Goal: Information Seeking & Learning: Find specific fact

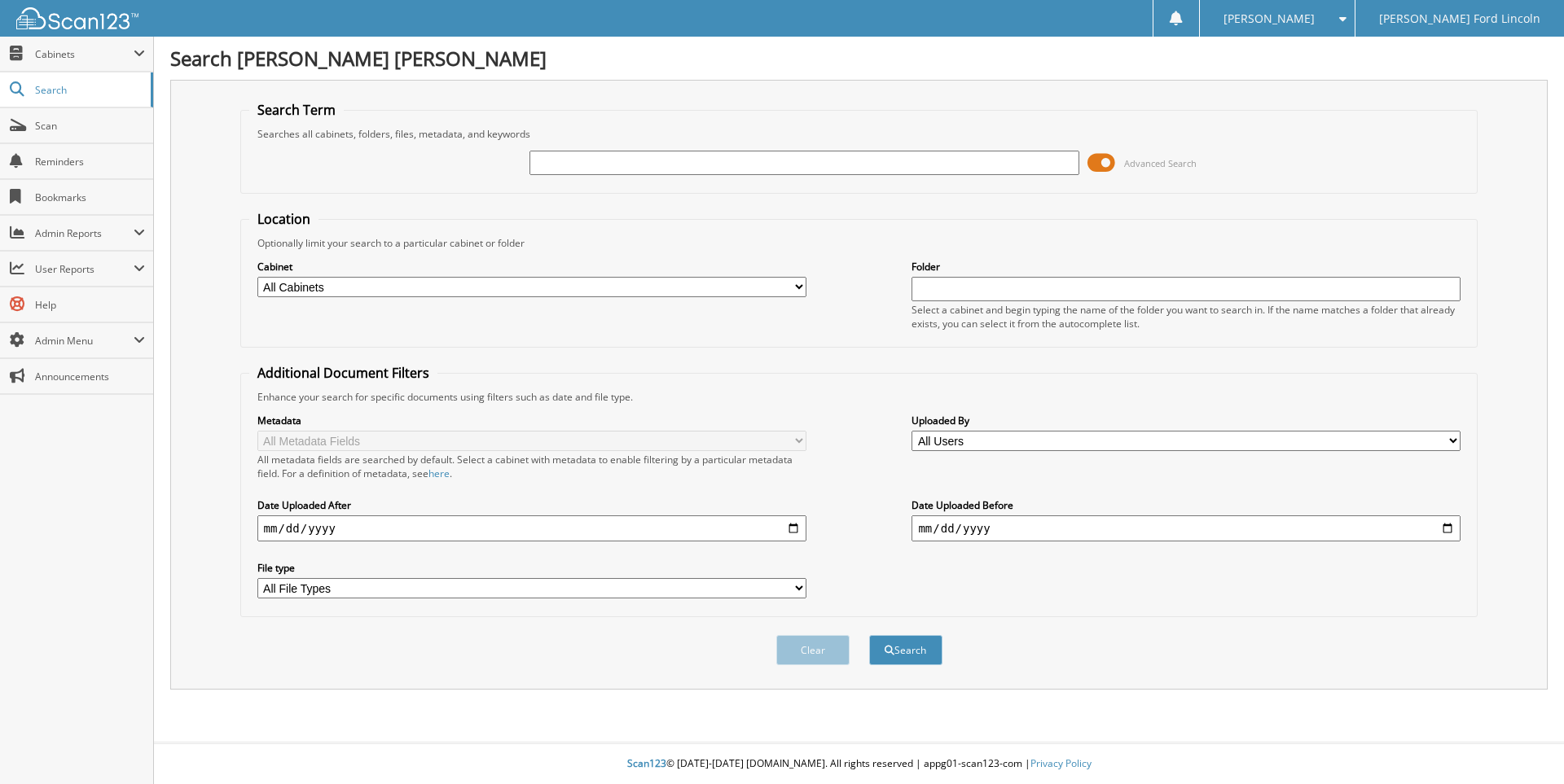
click at [548, 158] on input "text" at bounding box center [803, 163] width 549 height 25
type input "17268"
click at [869, 635] on button "Search" at bounding box center [906, 650] width 74 height 30
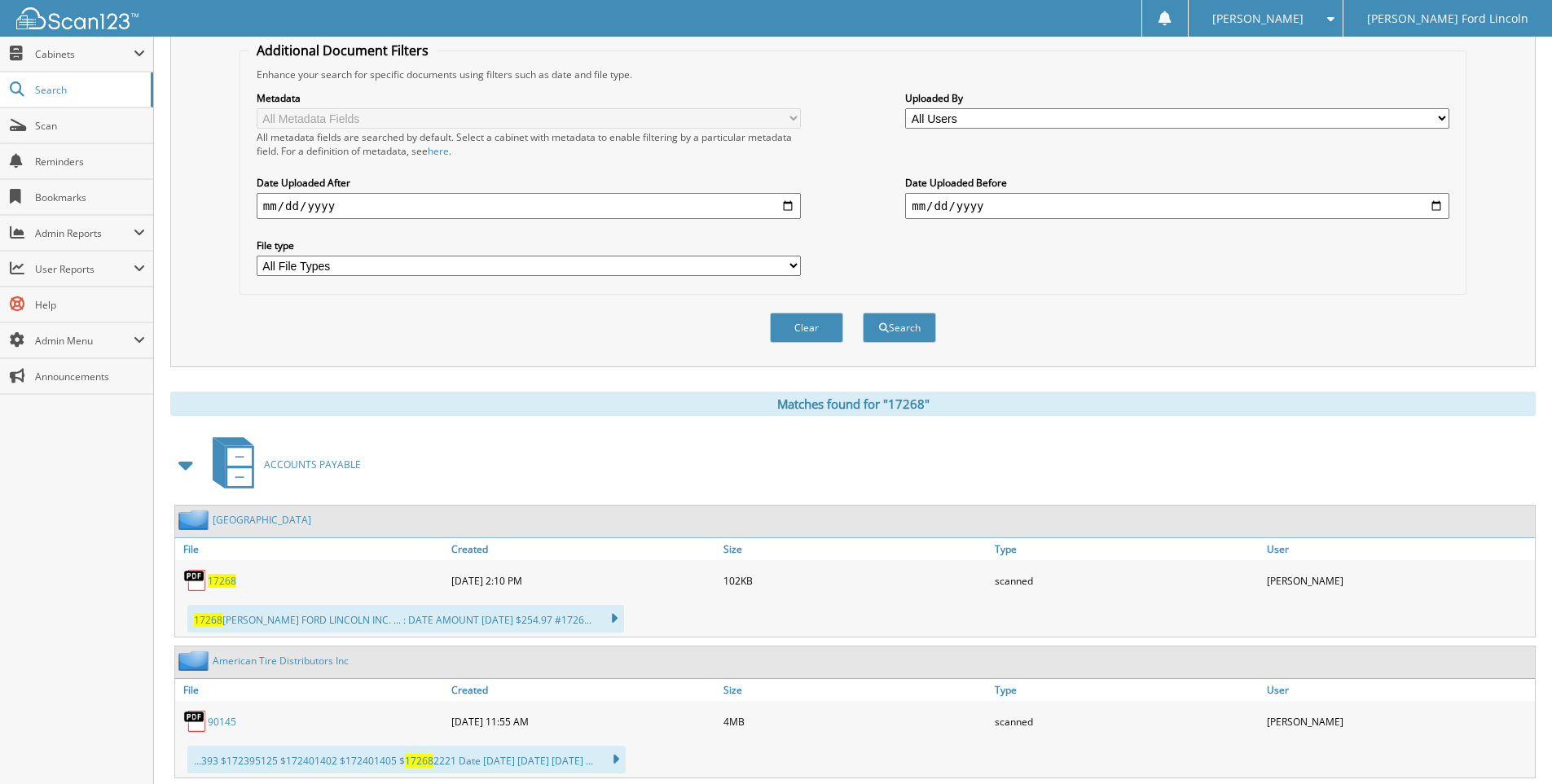
scroll to position [489, 0]
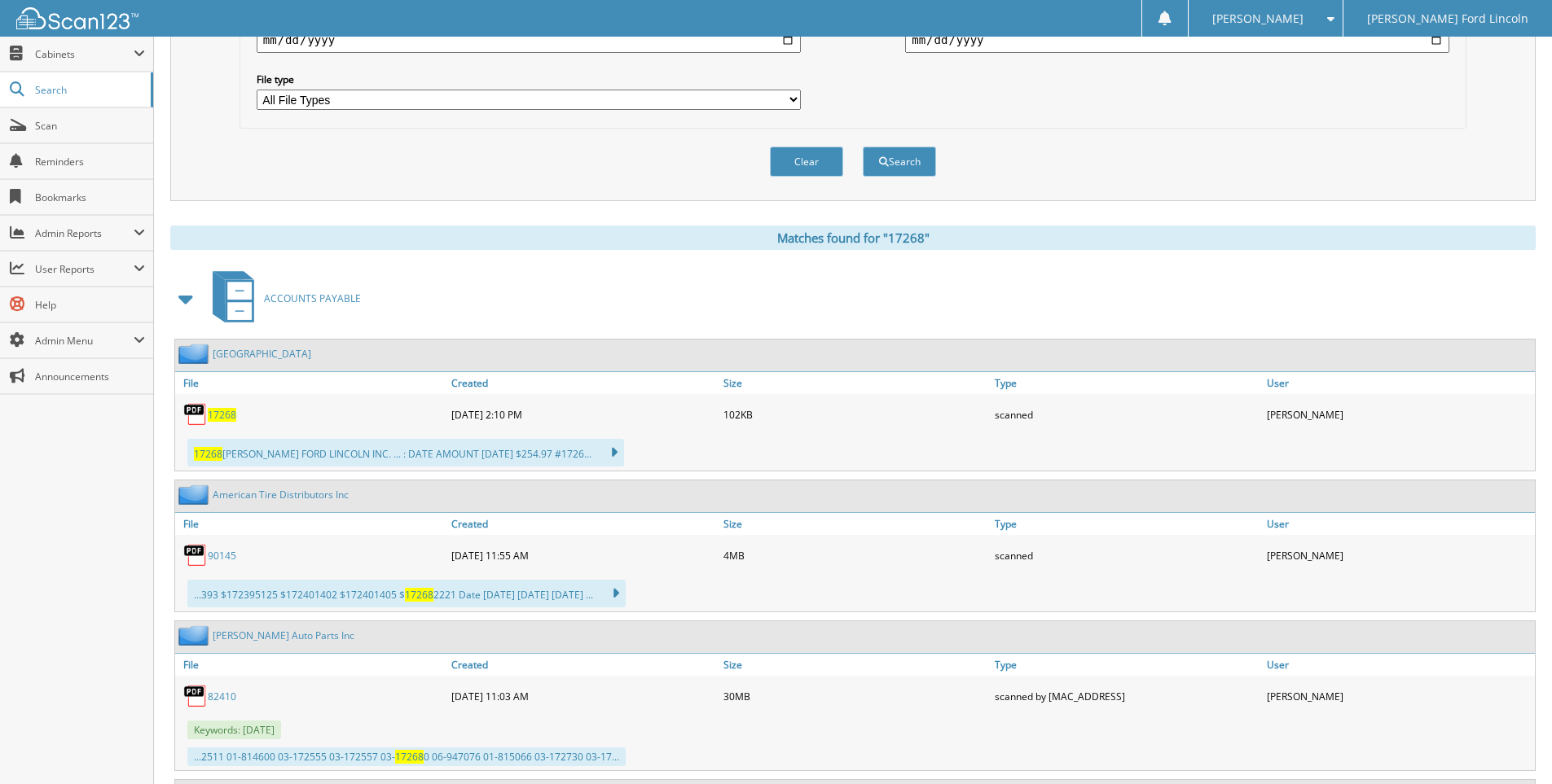
click at [227, 413] on span "17268" at bounding box center [222, 414] width 29 height 14
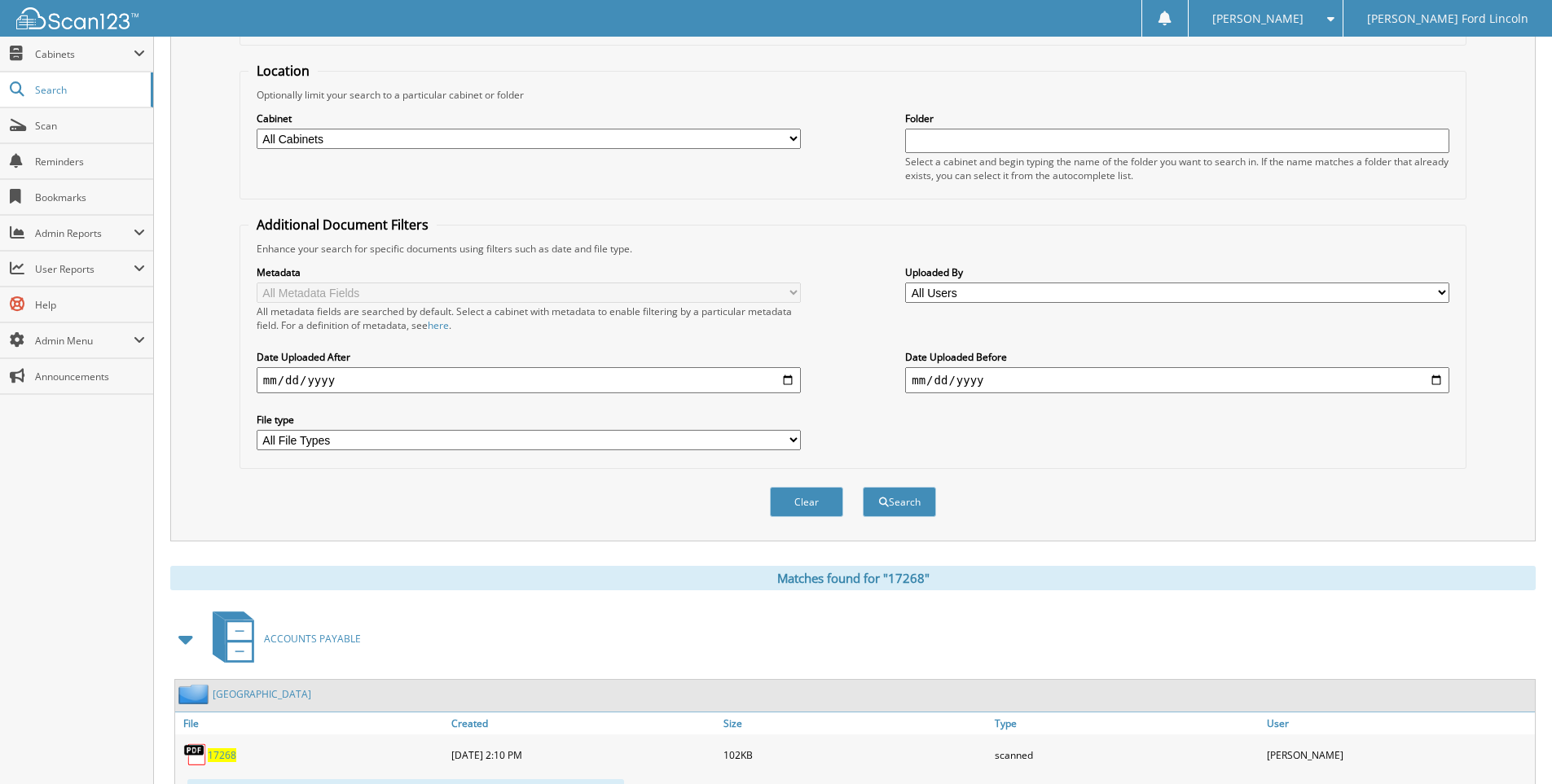
scroll to position [81, 0]
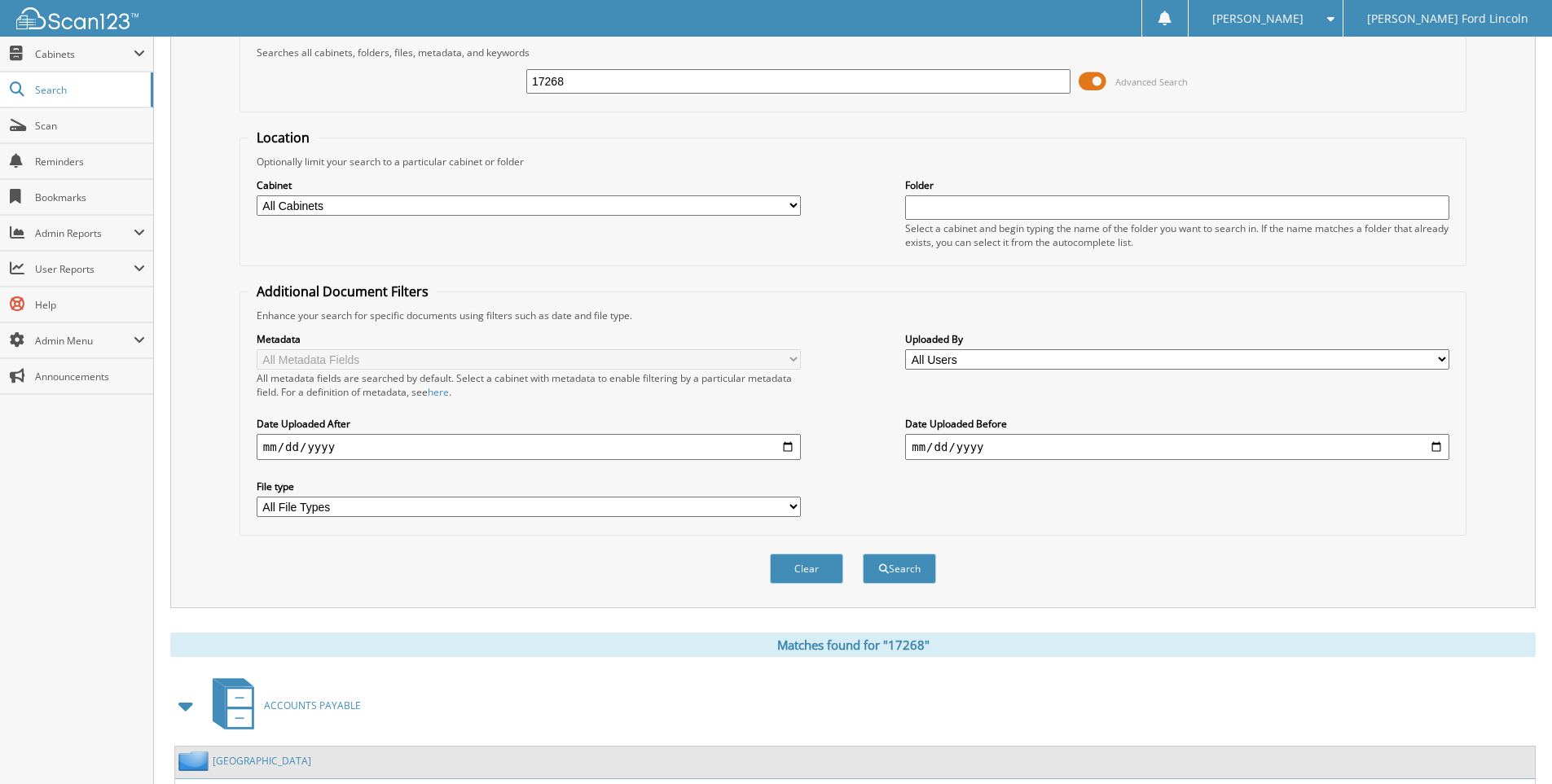
drag, startPoint x: 603, startPoint y: 86, endPoint x: 210, endPoint y: 148, distance: 397.9
click at [212, 146] on div "Search Term Searches all cabinets, folders, files, metadata, and keywords 17268…" at bounding box center [852, 303] width 1365 height 610
type input "17891"
click at [863, 553] on button "Search" at bounding box center [900, 568] width 74 height 30
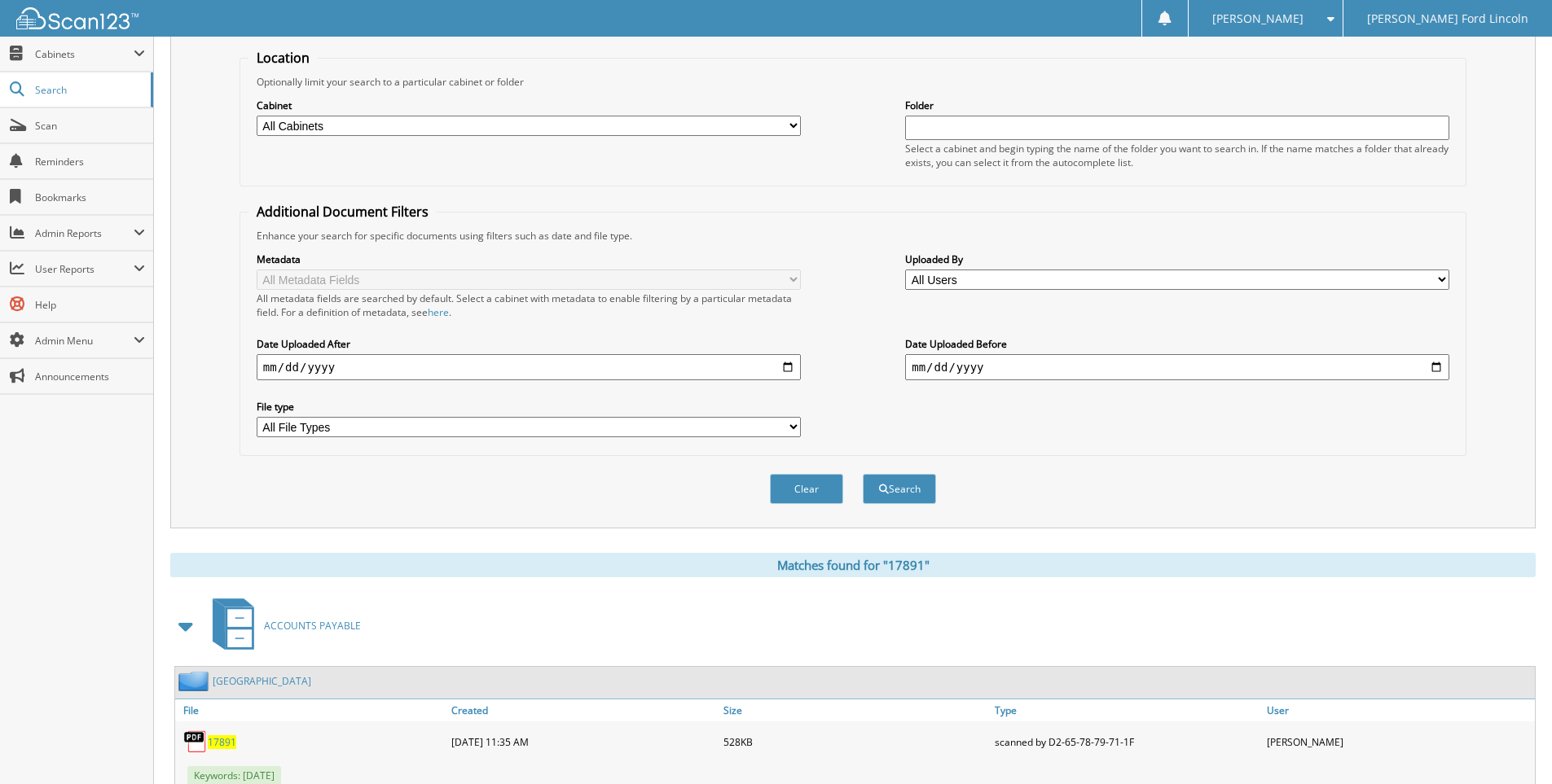
scroll to position [163, 0]
click at [228, 742] on span "17891" at bounding box center [222, 740] width 29 height 14
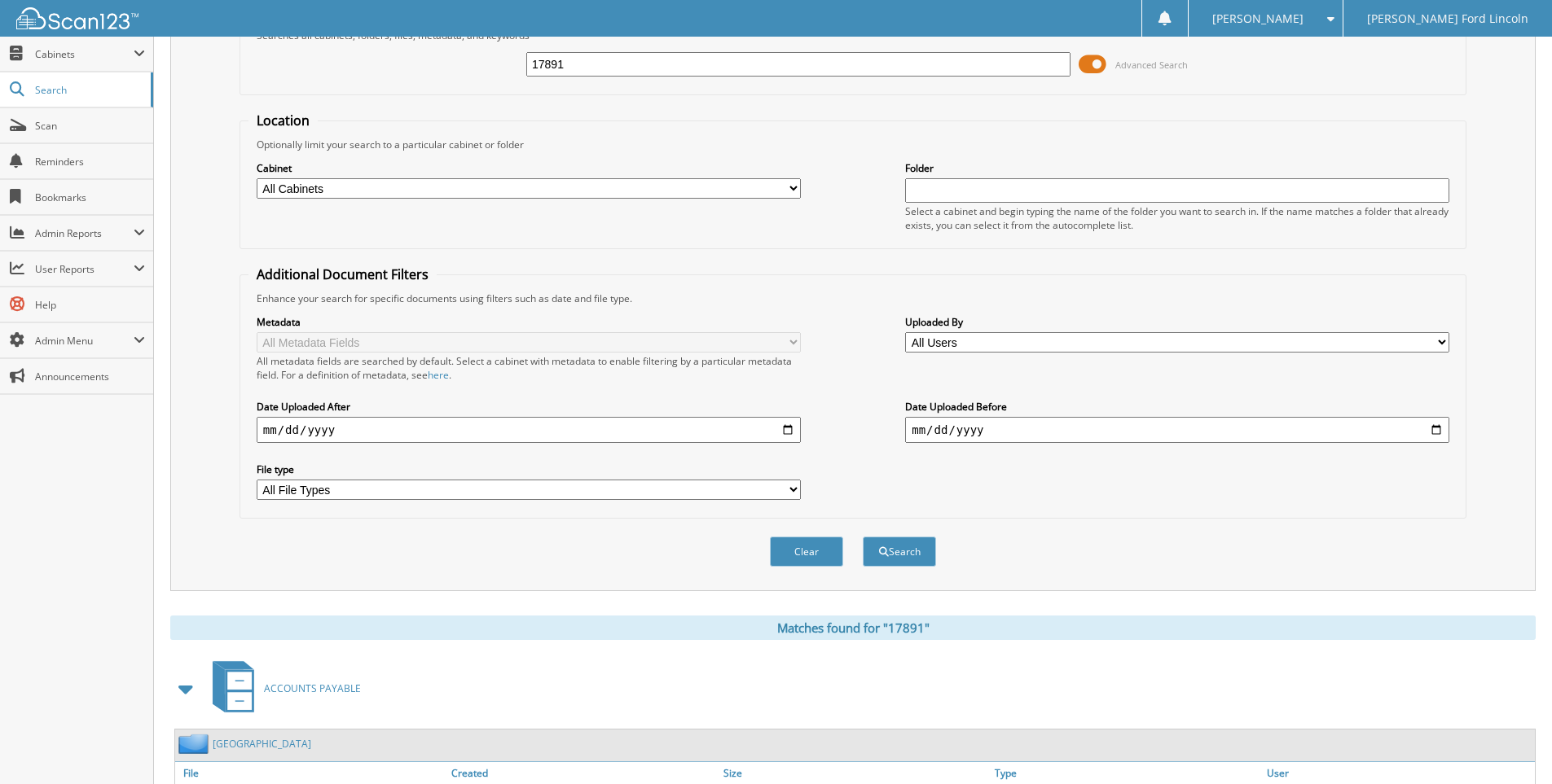
scroll to position [0, 0]
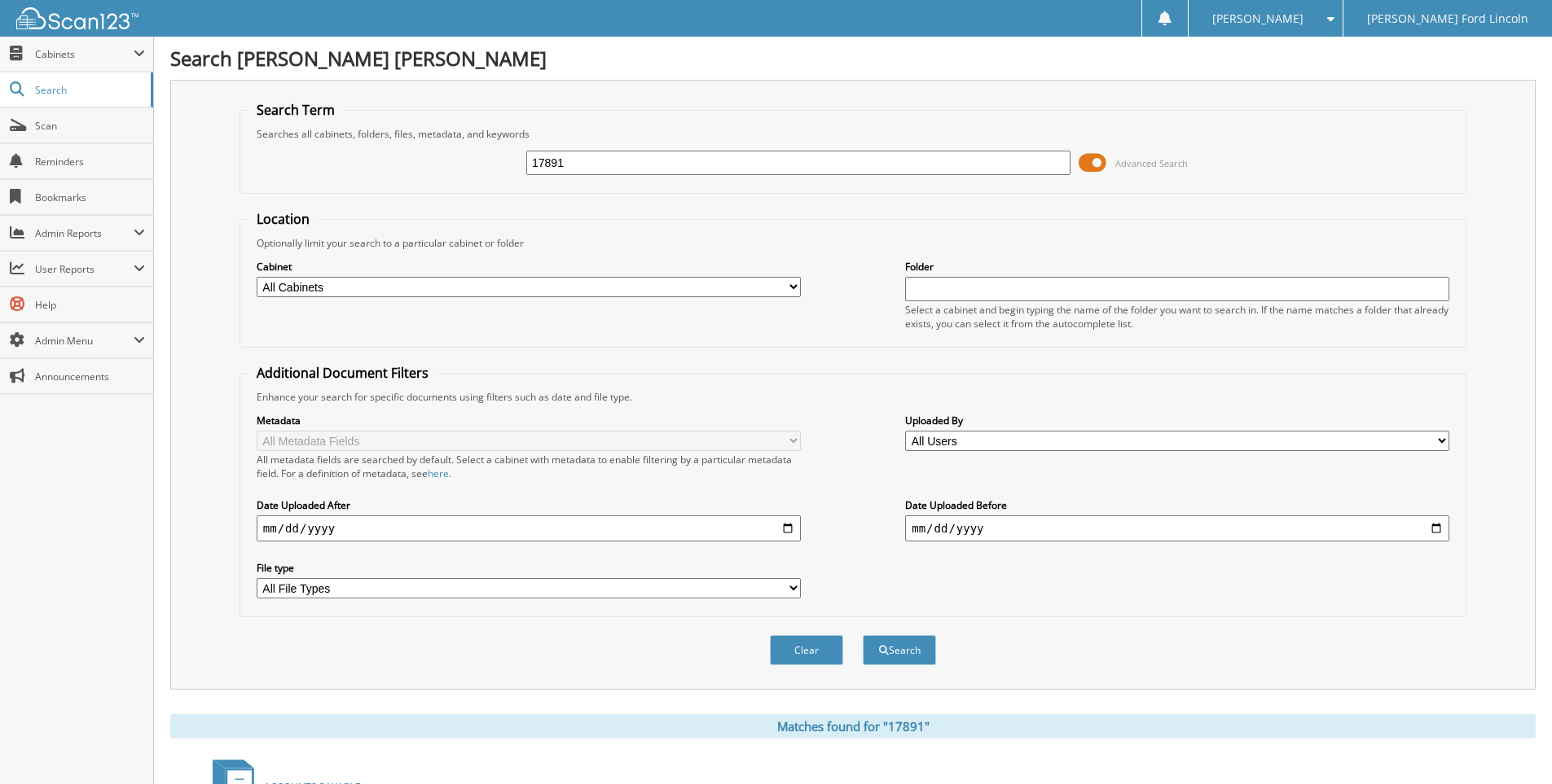
drag, startPoint x: 605, startPoint y: 174, endPoint x: 295, endPoint y: 182, distance: 310.1
click at [295, 182] on div "17891 Advanced Search" at bounding box center [853, 163] width 1209 height 44
type input "18283"
click at [863, 635] on button "Search" at bounding box center [900, 650] width 74 height 30
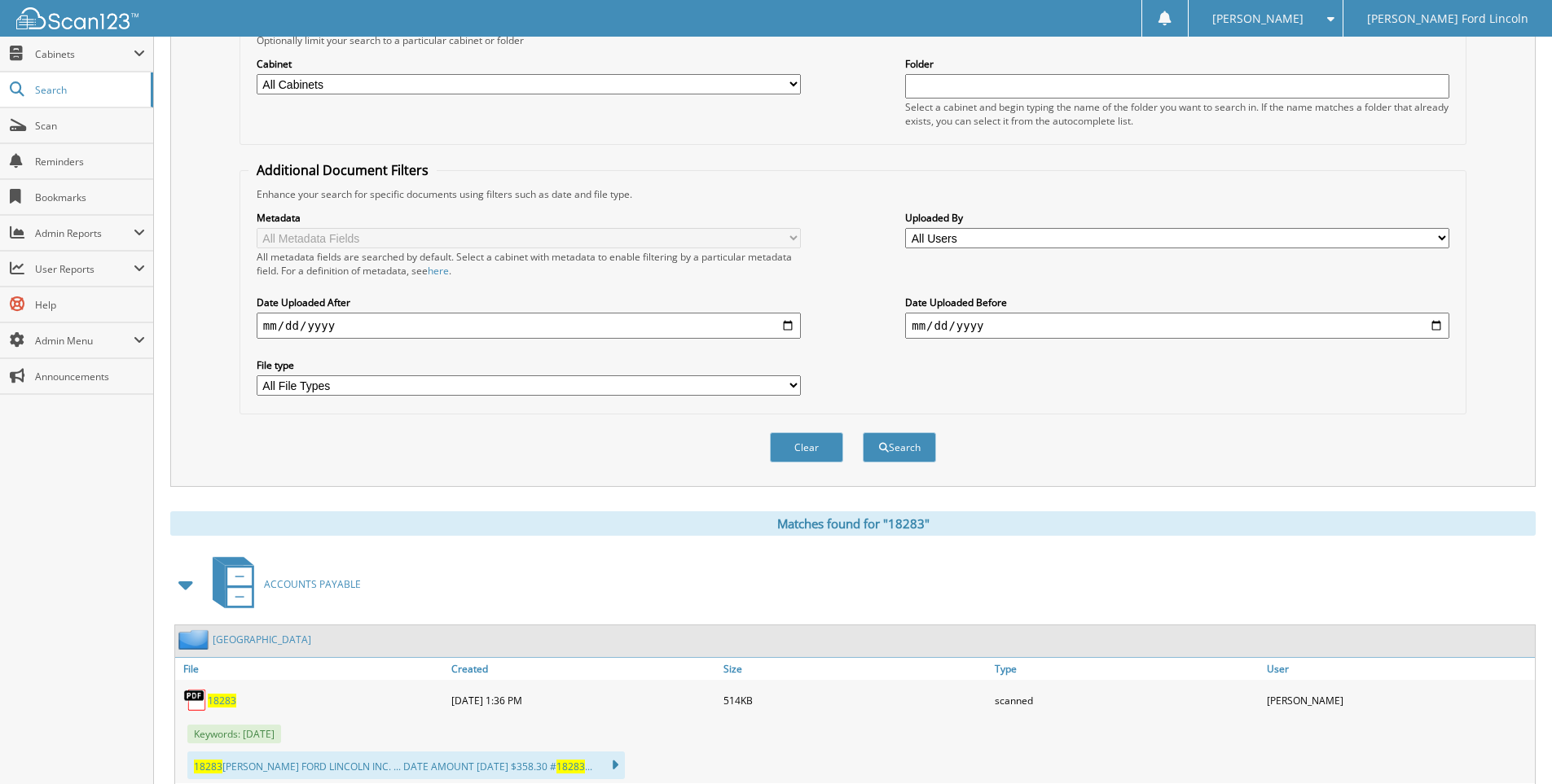
scroll to position [326, 0]
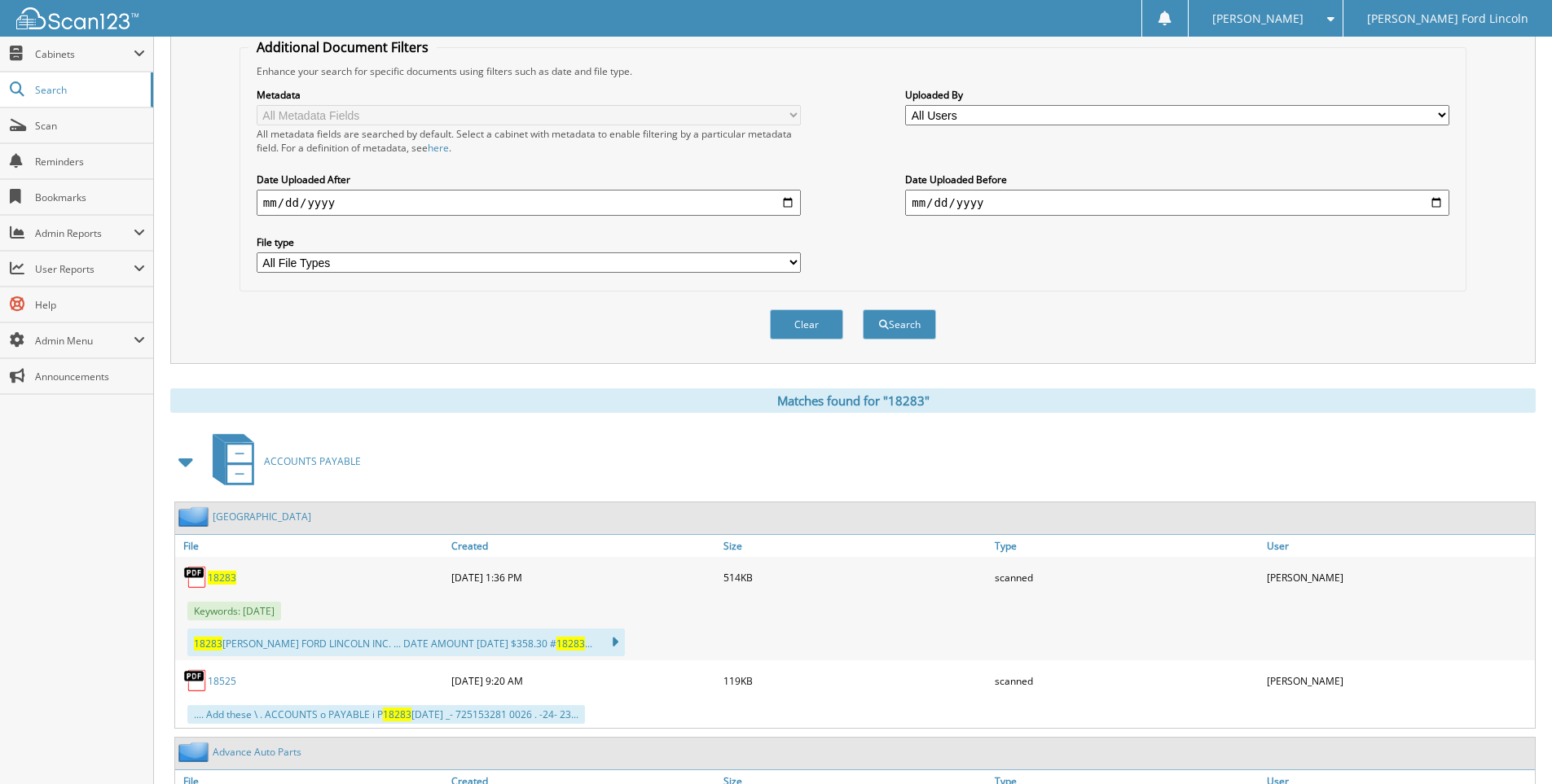
click at [221, 582] on span "18283" at bounding box center [222, 577] width 29 height 14
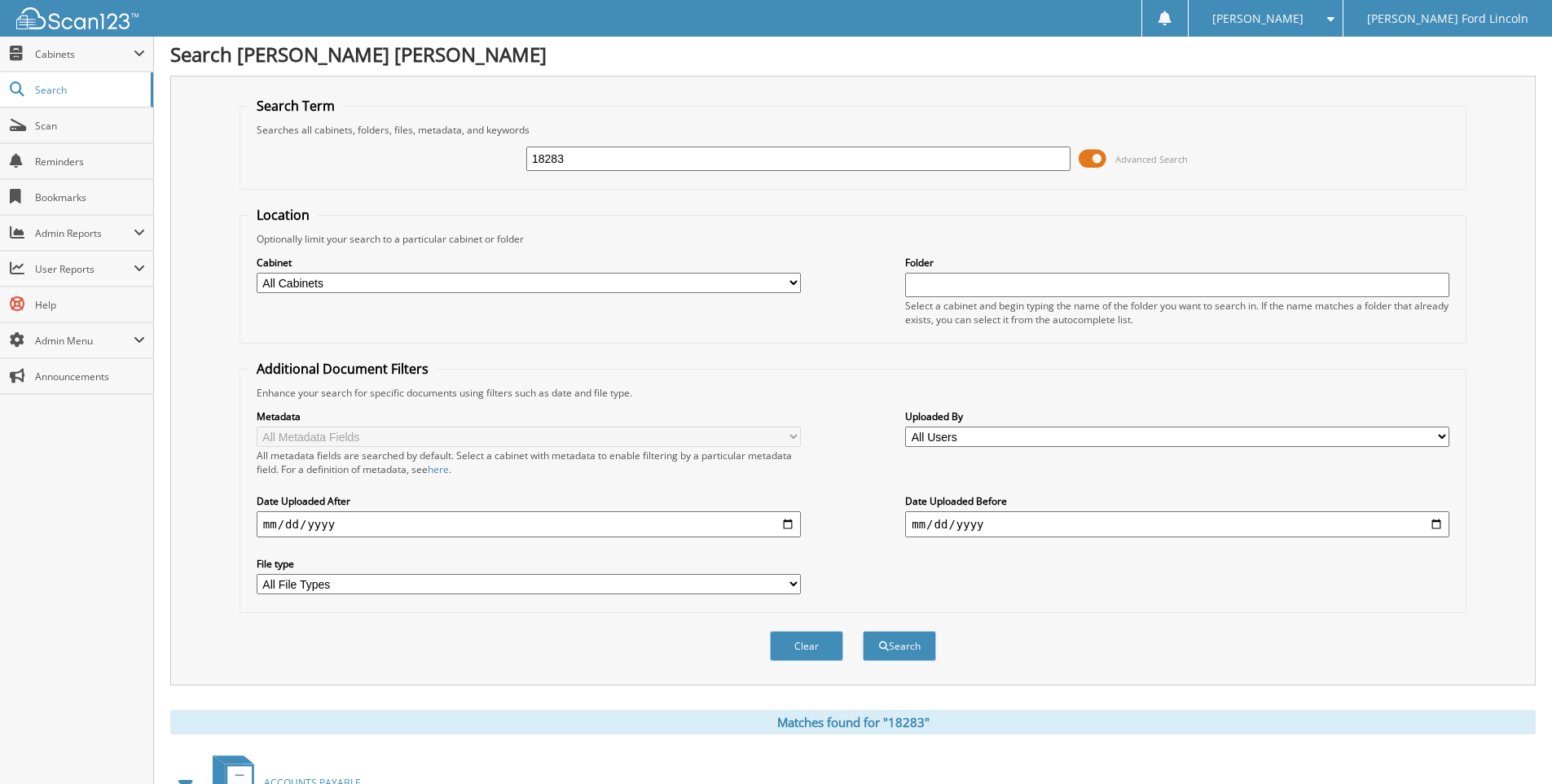
scroll to position [0, 0]
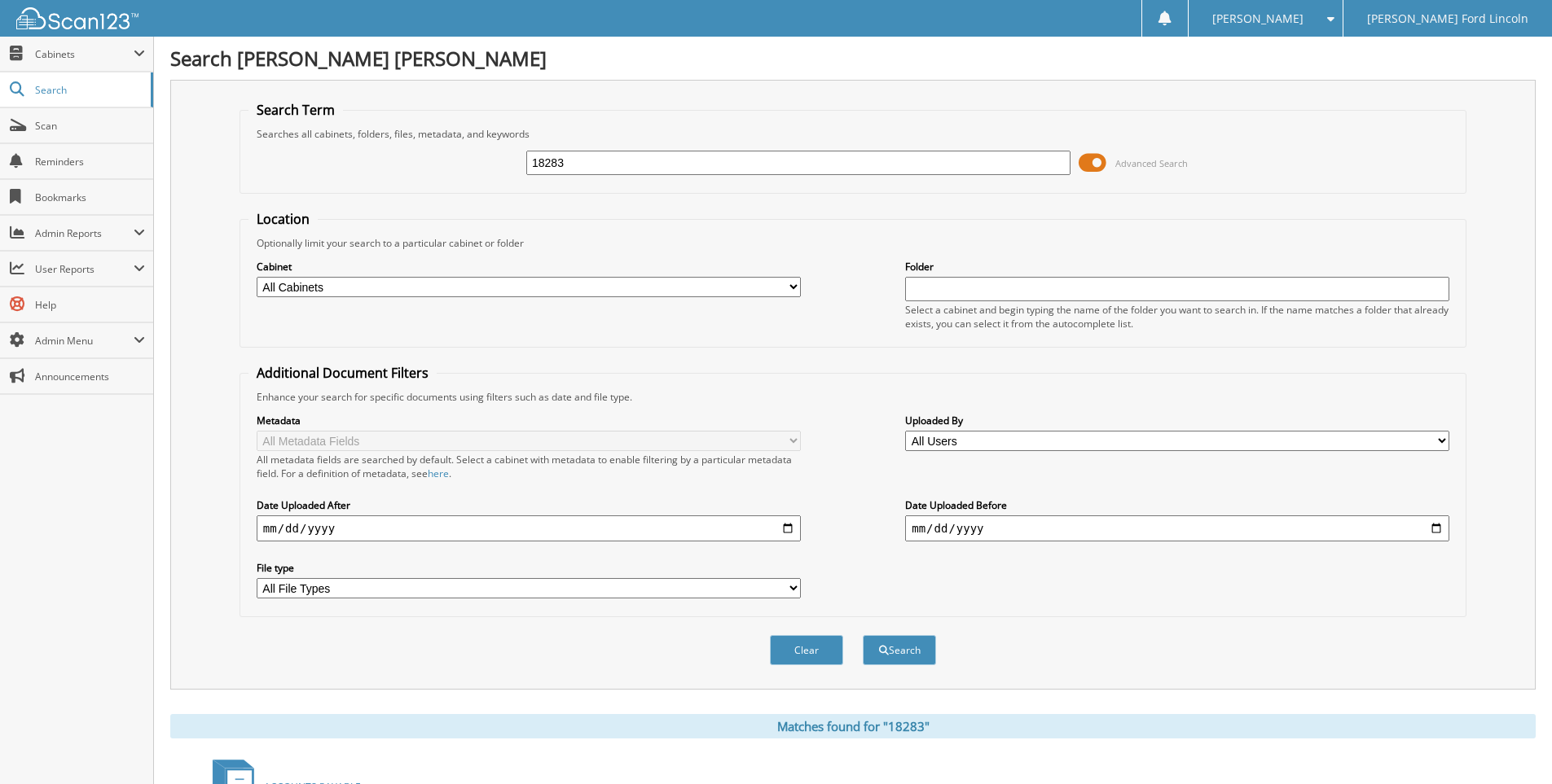
drag, startPoint x: 606, startPoint y: 161, endPoint x: 237, endPoint y: 207, distance: 371.9
click at [237, 207] on div "Search Term Searches all cabinets, folders, files, metadata, and keywords 18283…" at bounding box center [852, 385] width 1365 height 610
type input "18525"
click at [863, 635] on button "Search" at bounding box center [900, 650] width 74 height 30
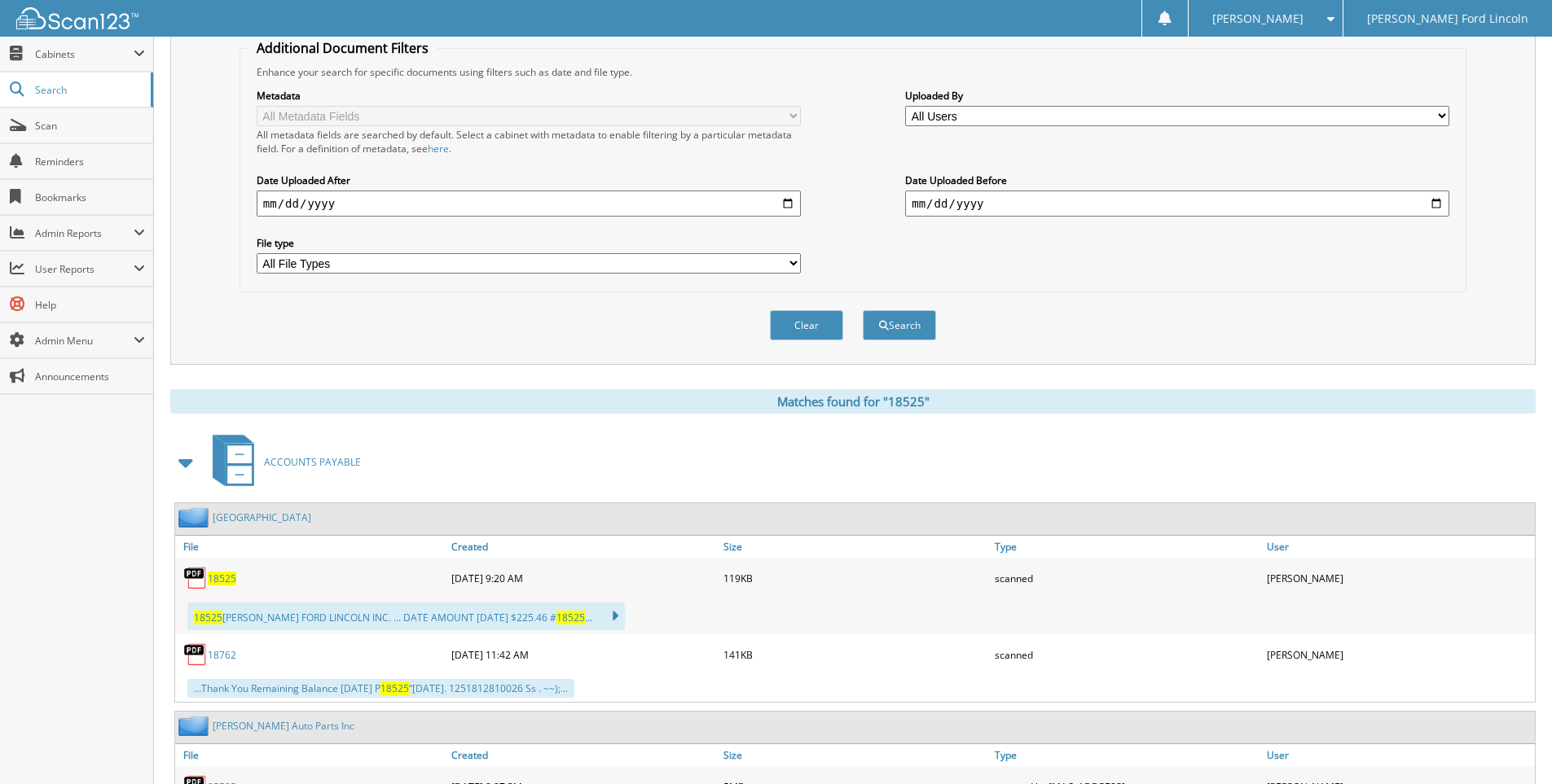
scroll to position [326, 0]
click at [227, 569] on div "18525" at bounding box center [311, 576] width 272 height 33
click at [227, 574] on span "18525" at bounding box center [222, 577] width 29 height 14
